Goal: Transaction & Acquisition: Download file/media

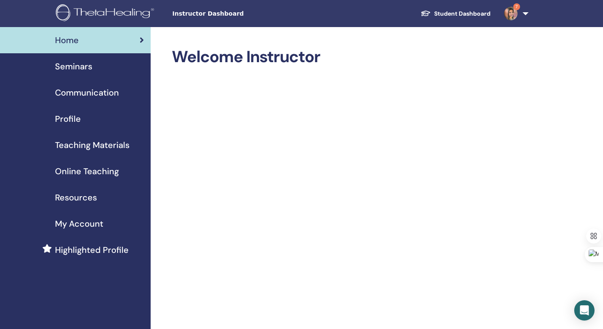
click at [116, 150] on span "Teaching Materials" at bounding box center [92, 145] width 75 height 13
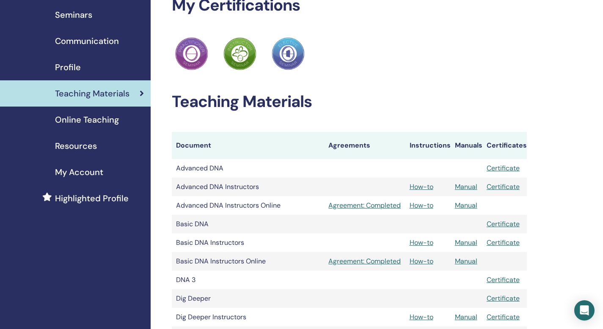
scroll to position [54, 0]
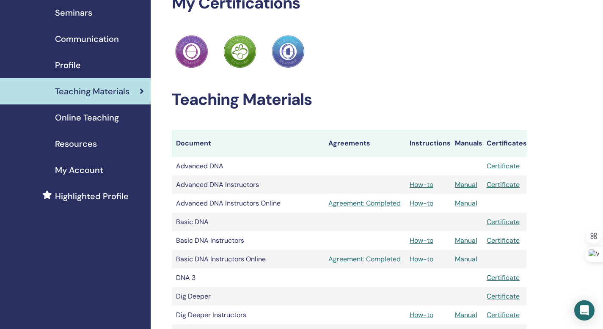
click at [99, 146] on div "Resources" at bounding box center [75, 144] width 137 height 13
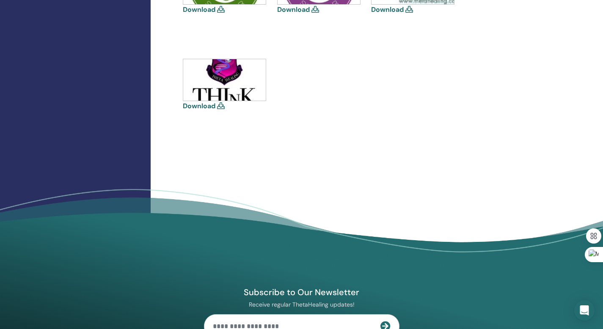
scroll to position [66, 0]
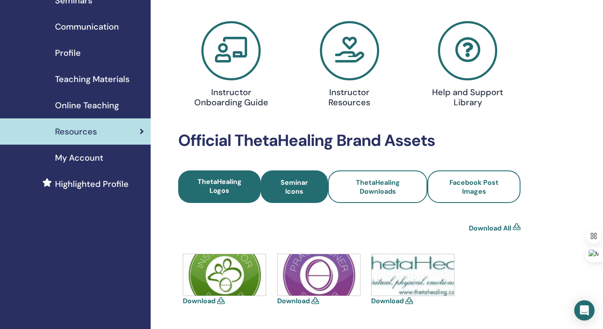
click at [287, 175] on link "Seminar Icons" at bounding box center [294, 187] width 67 height 33
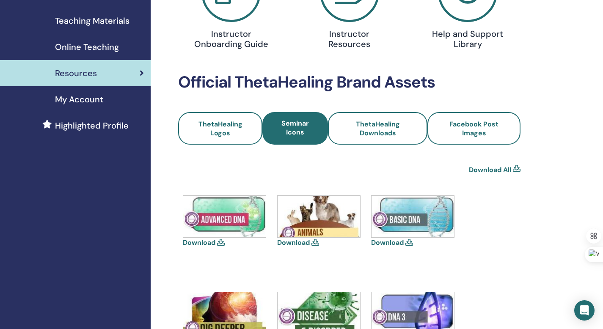
scroll to position [197, 0]
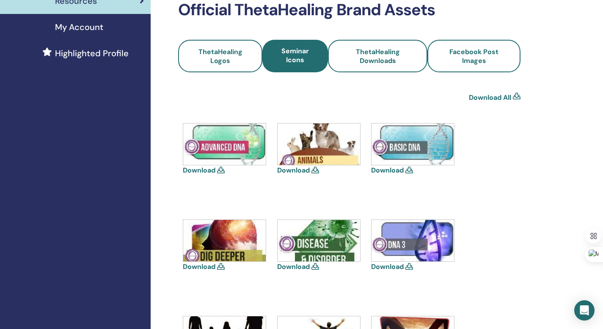
click at [220, 266] on icon at bounding box center [221, 266] width 8 height 7
click at [214, 276] on div "Download" at bounding box center [225, 258] width 85 height 76
click at [203, 265] on link "Download" at bounding box center [199, 267] width 33 height 9
